Goal: Check status: Check status

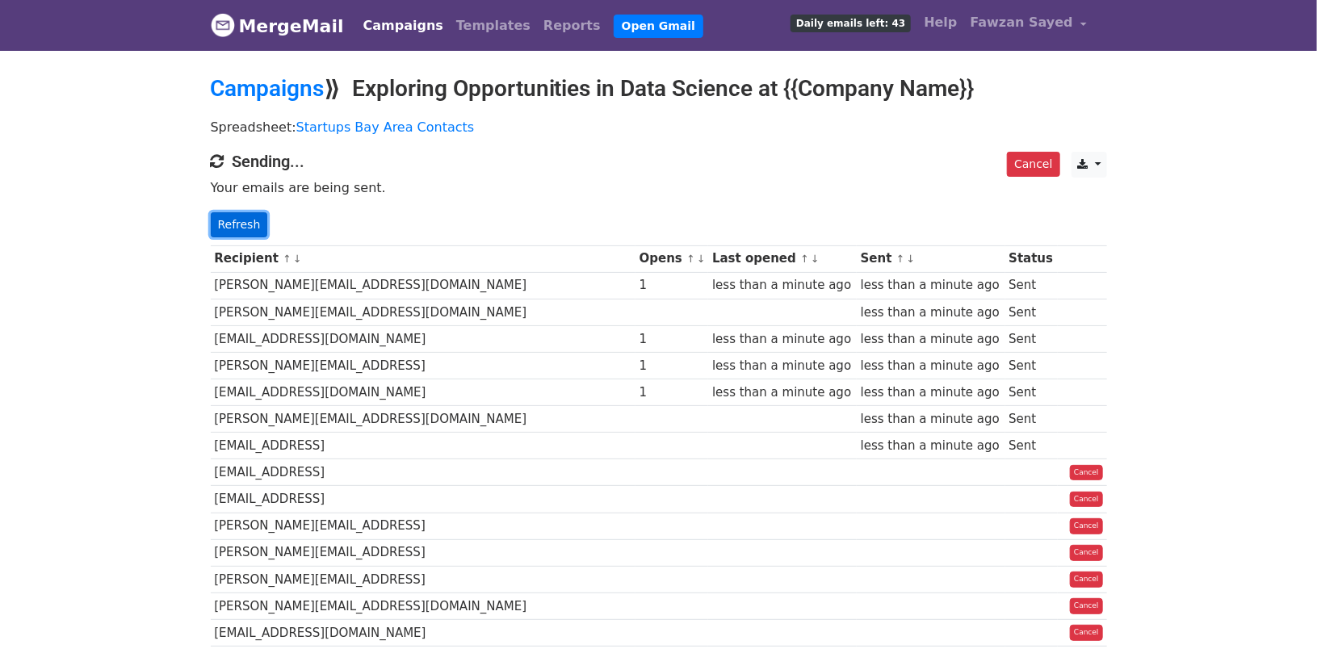
click at [252, 220] on link "Refresh" at bounding box center [239, 224] width 57 height 25
